Goal: Task Accomplishment & Management: Manage account settings

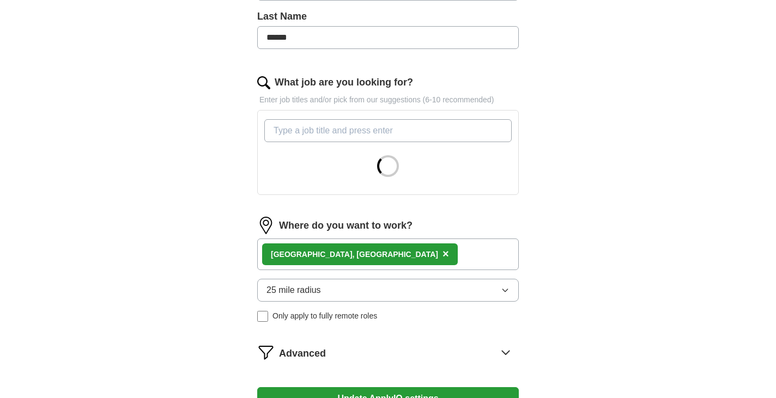
scroll to position [300, 0]
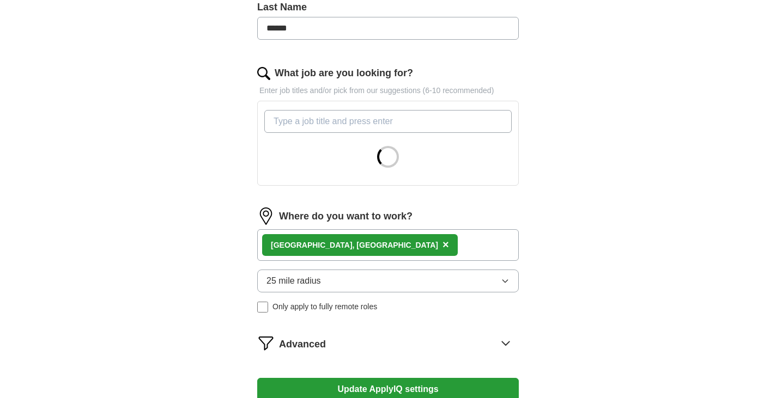
click at [437, 252] on form "Select a resume [PERSON_NAME]-s Resume.docx [DATE] 21:45 Upload a different res…" at bounding box center [387, 145] width 261 height 593
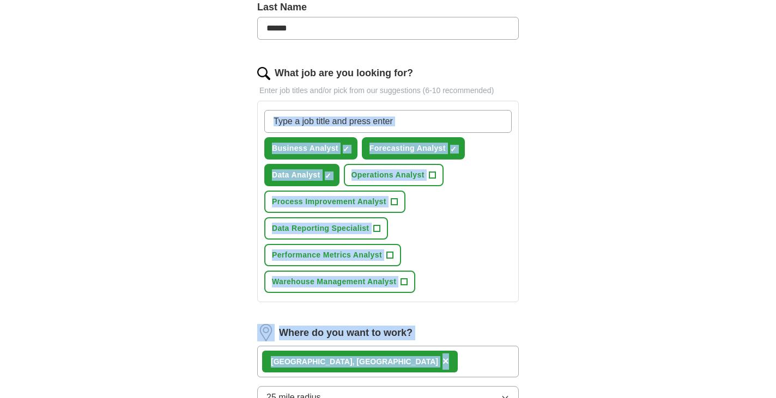
click at [434, 347] on div "[GEOGRAPHIC_DATA], [GEOGRAPHIC_DATA] ×" at bounding box center [387, 362] width 261 height 32
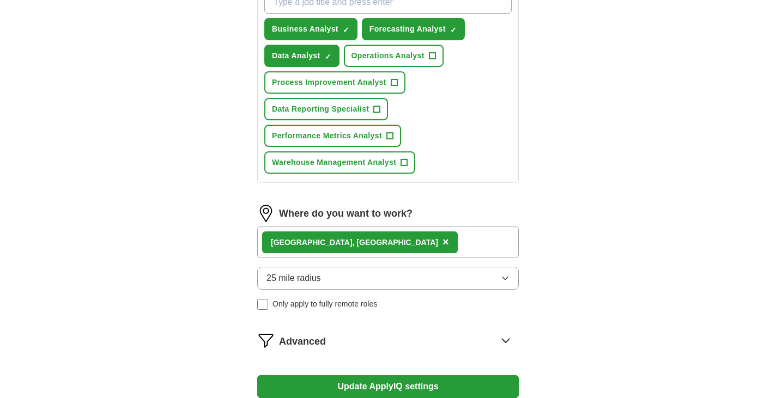
scroll to position [420, 0]
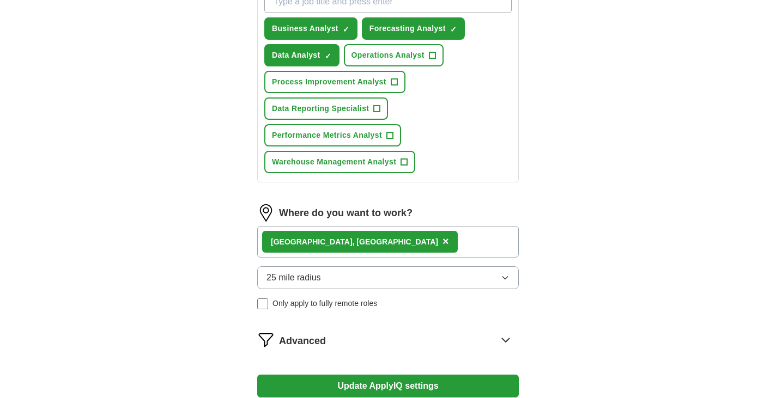
click at [440, 263] on div "Where do you want to work? [GEOGRAPHIC_DATA], [GEOGRAPHIC_DATA] × 25 mile radiu…" at bounding box center [387, 261] width 261 height 114
click at [449, 243] on div "[GEOGRAPHIC_DATA], [GEOGRAPHIC_DATA] ×" at bounding box center [387, 242] width 261 height 32
click at [504, 275] on icon "button" at bounding box center [505, 277] width 9 height 9
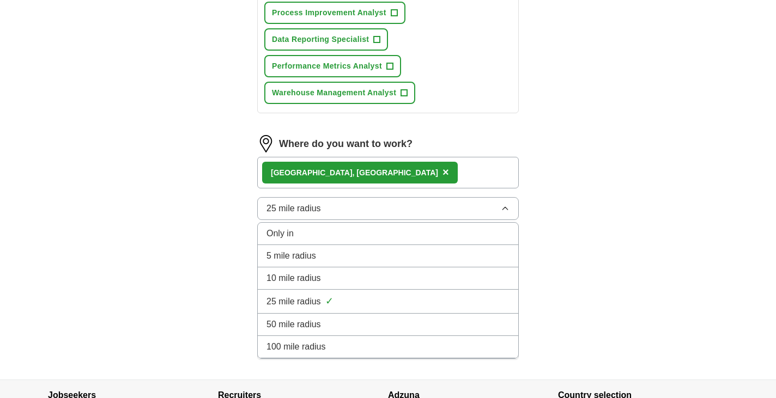
scroll to position [490, 0]
click at [375, 321] on div "50 mile radius" at bounding box center [387, 324] width 243 height 13
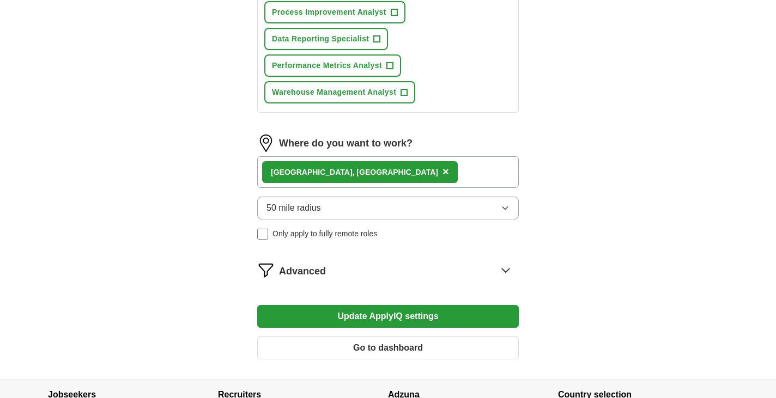
click at [504, 216] on button "50 mile radius" at bounding box center [387, 208] width 261 height 23
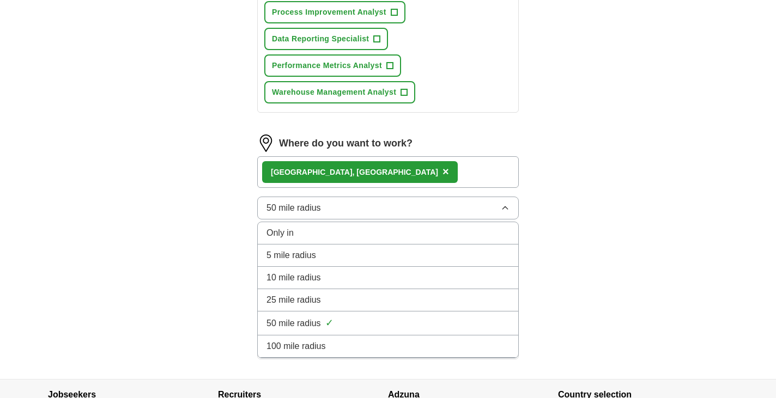
click at [376, 340] on div "100 mile radius" at bounding box center [387, 346] width 243 height 13
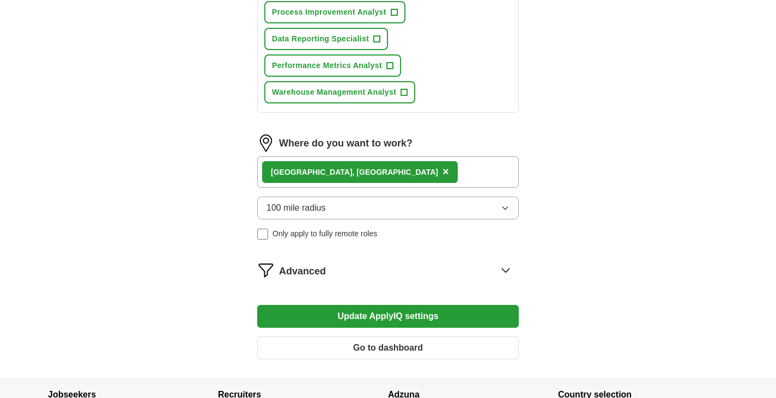
click at [412, 310] on button "Update ApplyIQ settings" at bounding box center [387, 316] width 261 height 23
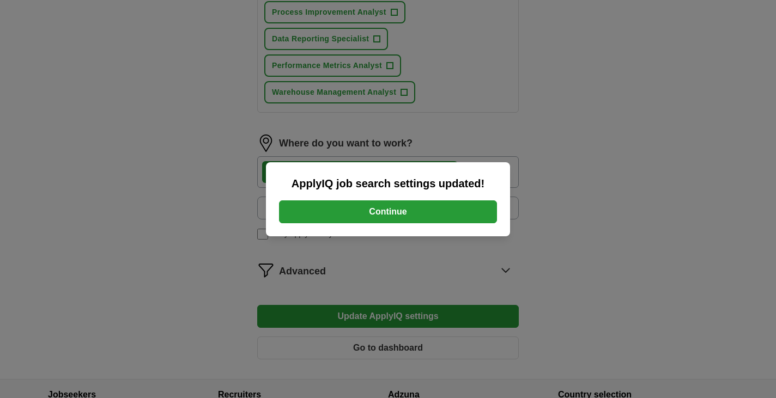
click at [442, 208] on button "Continue" at bounding box center [388, 211] width 218 height 23
